Goal: Find specific page/section: Find specific page/section

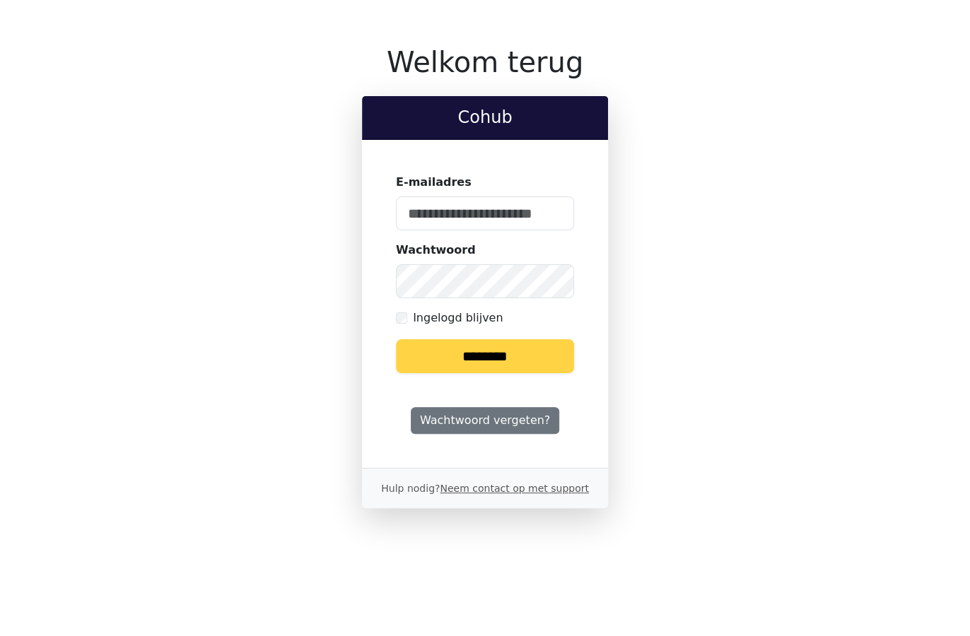
type input "**********"
click at [461, 357] on input "********" at bounding box center [485, 356] width 178 height 34
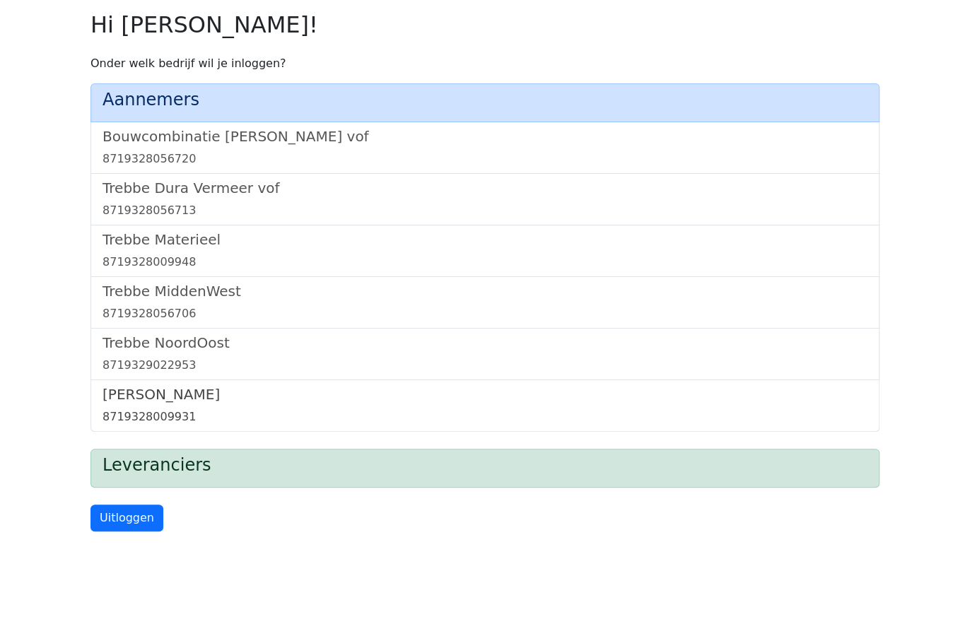
click at [152, 404] on link "Trebbe Wonen 8719328009931" at bounding box center [484, 406] width 765 height 40
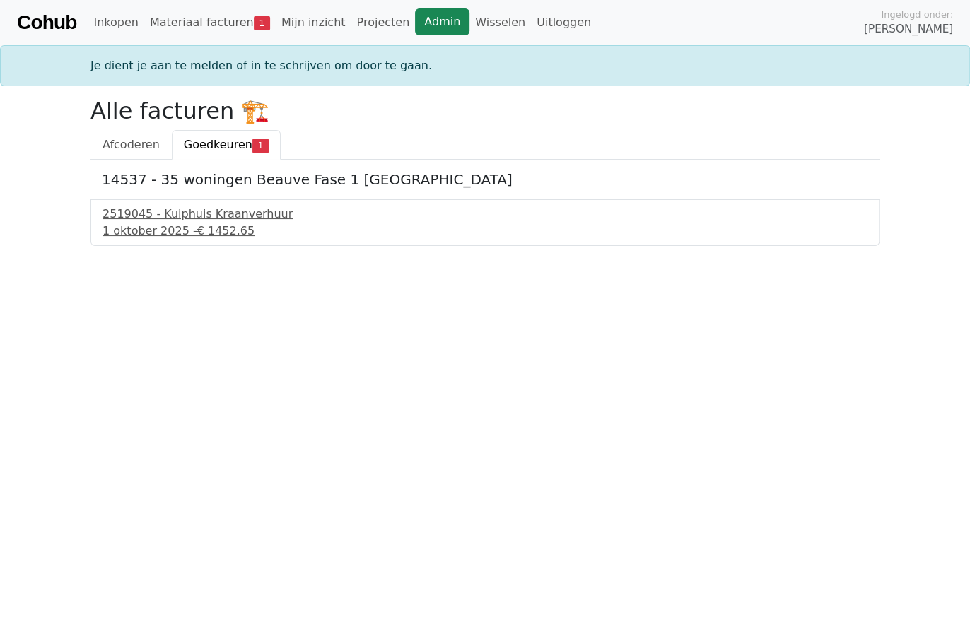
click at [430, 20] on link "Admin" at bounding box center [442, 21] width 54 height 27
